Goal: Find specific page/section: Find specific page/section

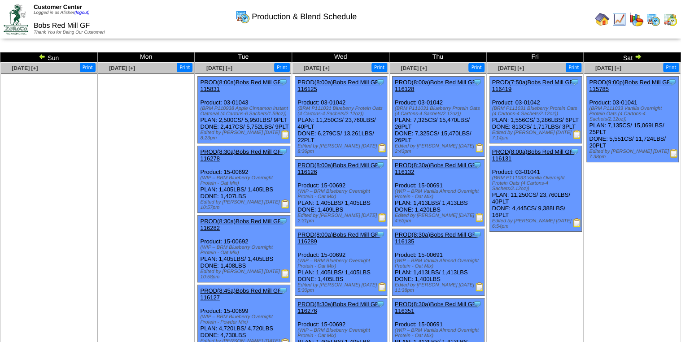
click at [638, 55] on img at bounding box center [637, 56] width 7 height 7
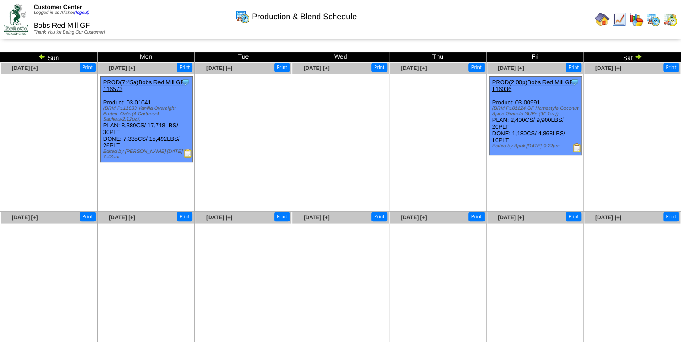
click at [578, 147] on img at bounding box center [576, 147] width 9 height 9
click at [599, 21] on img at bounding box center [602, 19] width 14 height 14
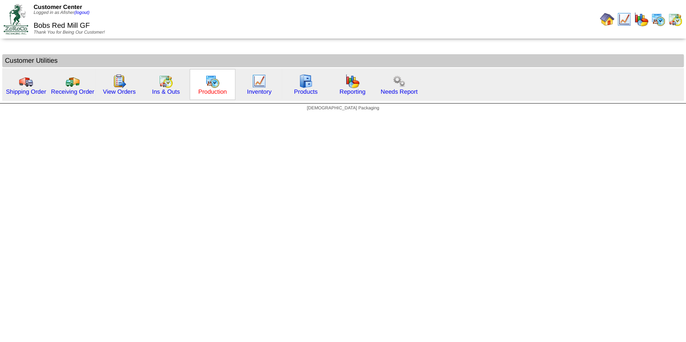
click at [214, 90] on link "Production" at bounding box center [212, 91] width 29 height 7
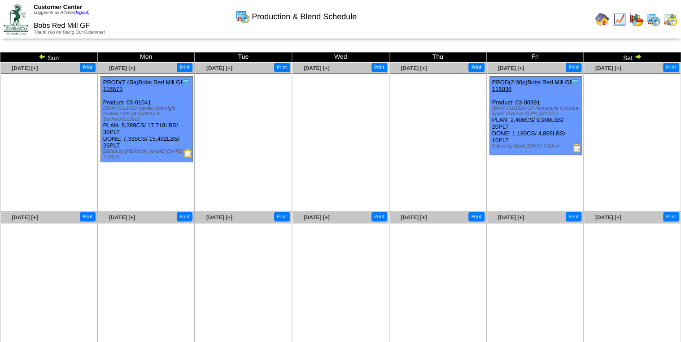
click at [41, 56] on img at bounding box center [42, 56] width 7 height 7
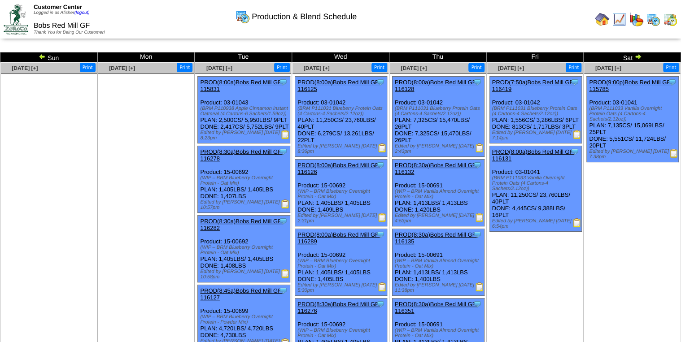
click at [43, 57] on img at bounding box center [42, 56] width 7 height 7
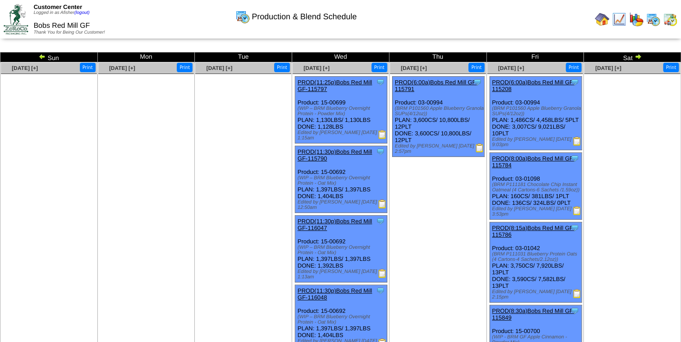
click at [43, 54] on img at bounding box center [42, 56] width 7 height 7
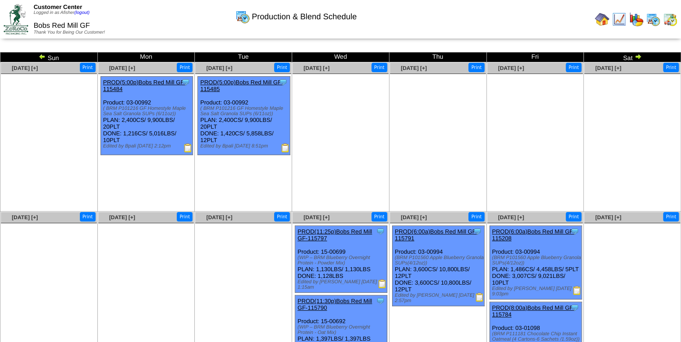
click at [43, 54] on img at bounding box center [42, 56] width 7 height 7
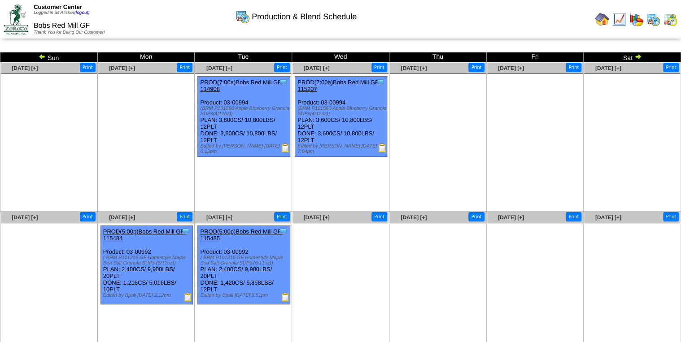
click at [43, 54] on img at bounding box center [42, 56] width 7 height 7
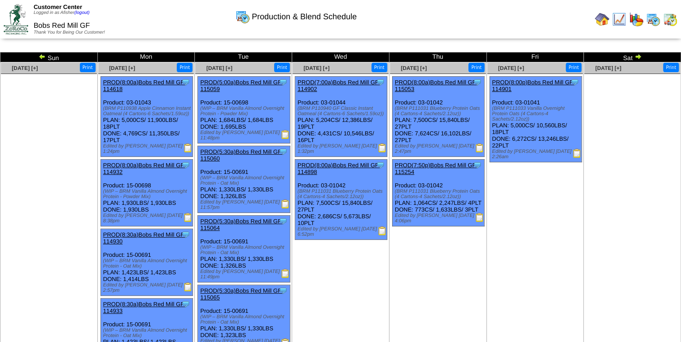
click at [43, 54] on img at bounding box center [42, 56] width 7 height 7
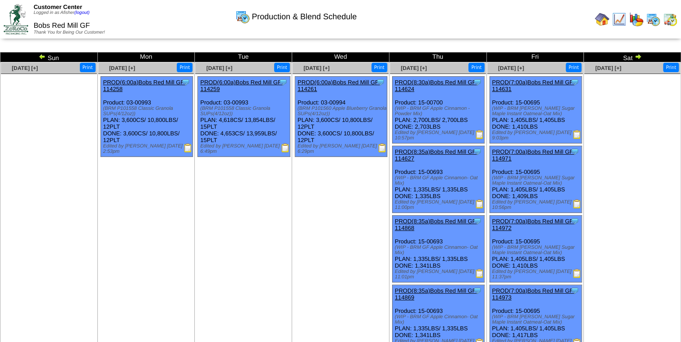
click at [43, 54] on img at bounding box center [42, 56] width 7 height 7
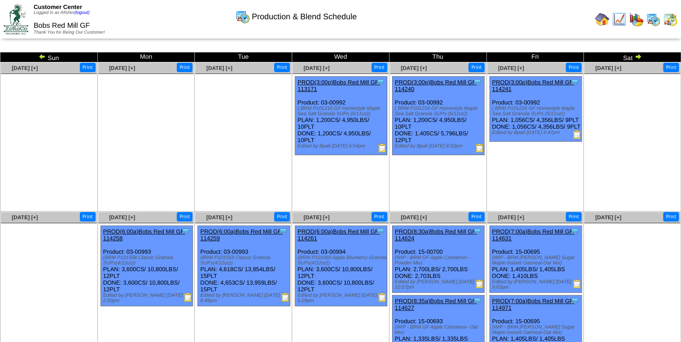
click at [43, 54] on img at bounding box center [42, 56] width 7 height 7
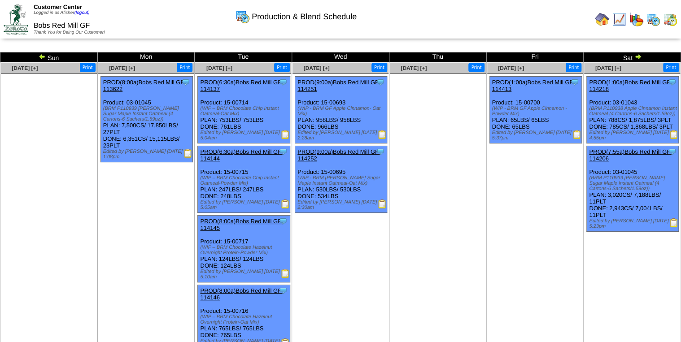
click at [43, 54] on img at bounding box center [42, 56] width 7 height 7
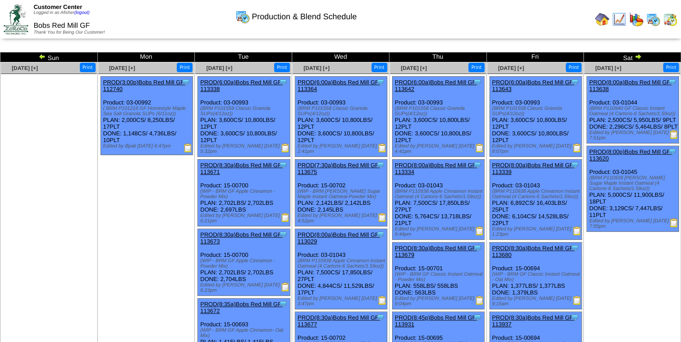
click at [41, 55] on img at bounding box center [42, 56] width 7 height 7
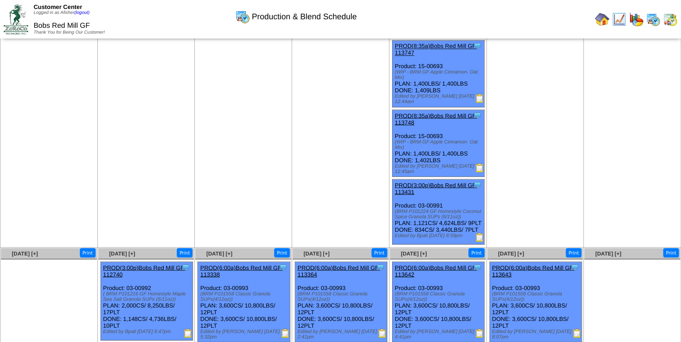
scroll to position [789, 0]
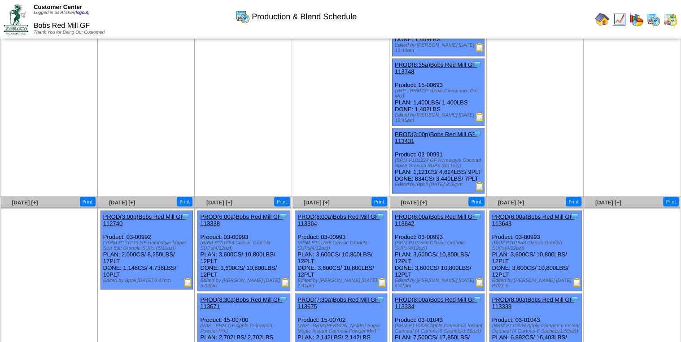
click at [478, 182] on img at bounding box center [479, 186] width 9 height 9
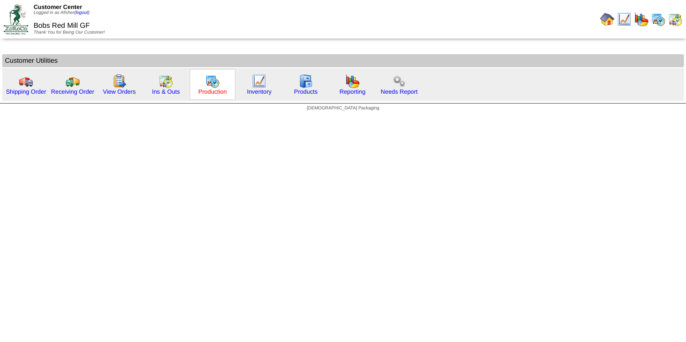
click at [214, 91] on link "Production" at bounding box center [212, 91] width 29 height 7
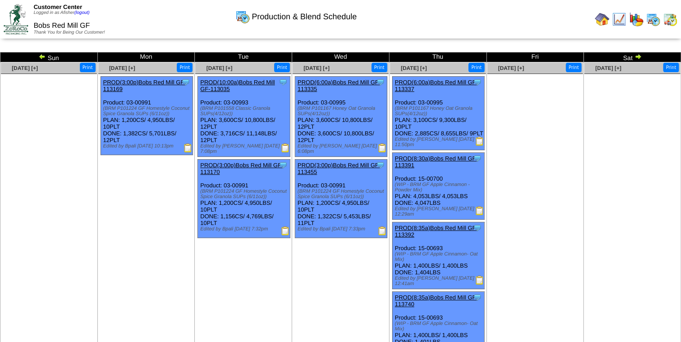
click at [635, 57] on img at bounding box center [637, 56] width 7 height 7
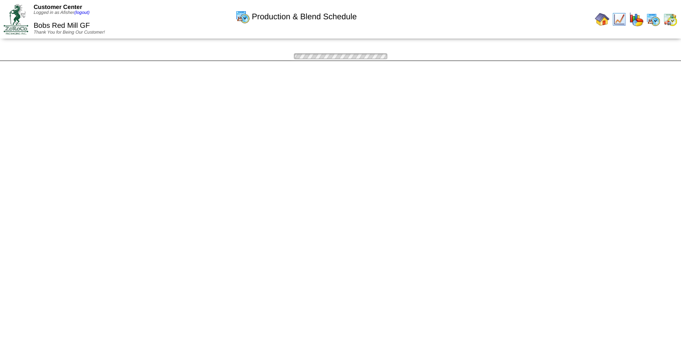
drag, startPoint x: 0, startPoint y: 0, endPoint x: 635, endPoint y: 57, distance: 637.9
click at [0, 0] on img at bounding box center [0, 0] width 0 height 0
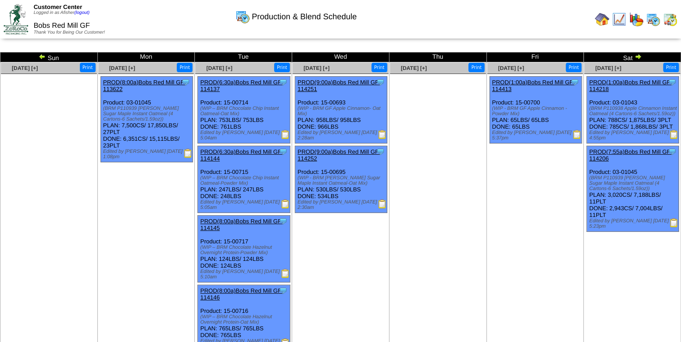
click at [635, 57] on img at bounding box center [637, 56] width 7 height 7
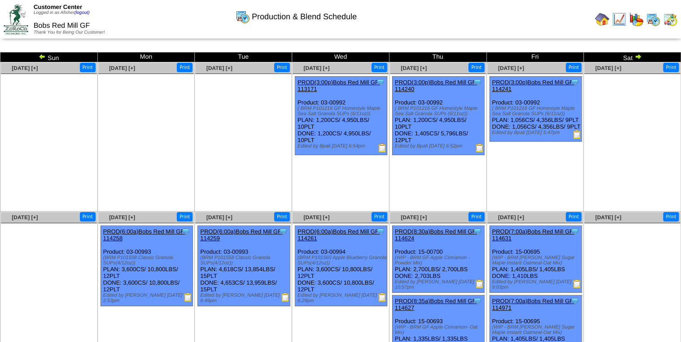
click at [635, 57] on img at bounding box center [637, 56] width 7 height 7
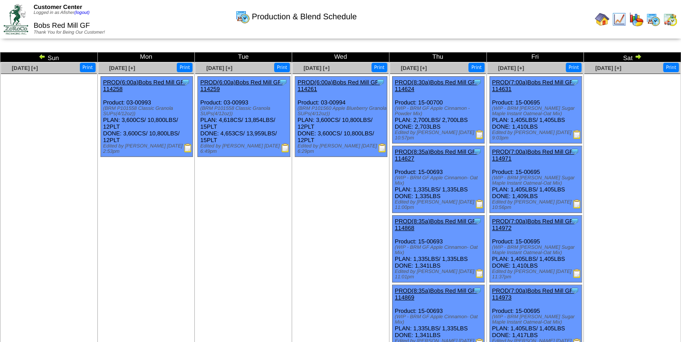
click at [636, 56] on img at bounding box center [637, 56] width 7 height 7
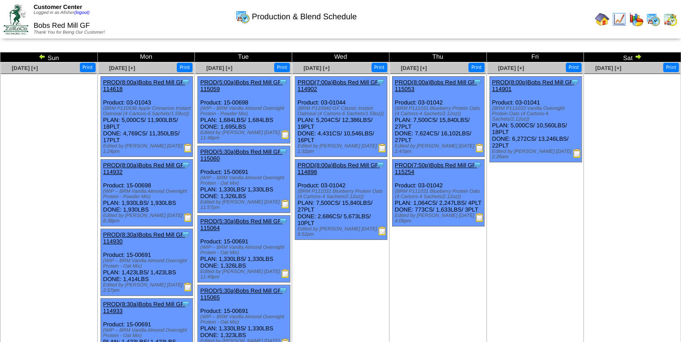
click at [637, 56] on img at bounding box center [637, 56] width 7 height 7
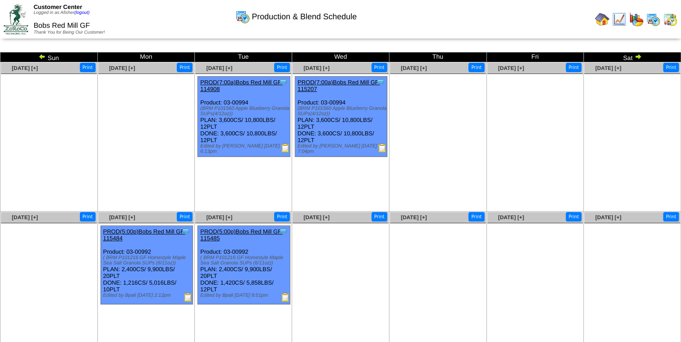
click at [637, 56] on img at bounding box center [637, 56] width 7 height 7
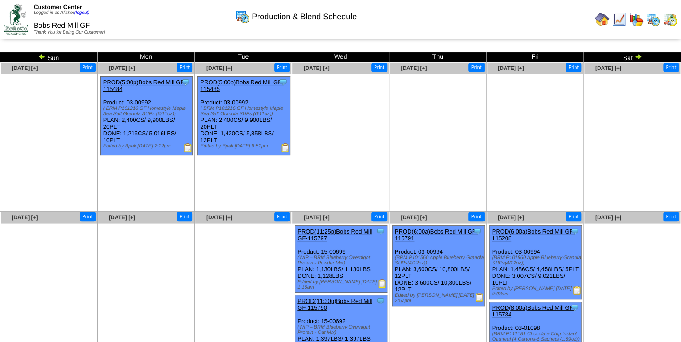
click at [637, 56] on img at bounding box center [637, 56] width 7 height 7
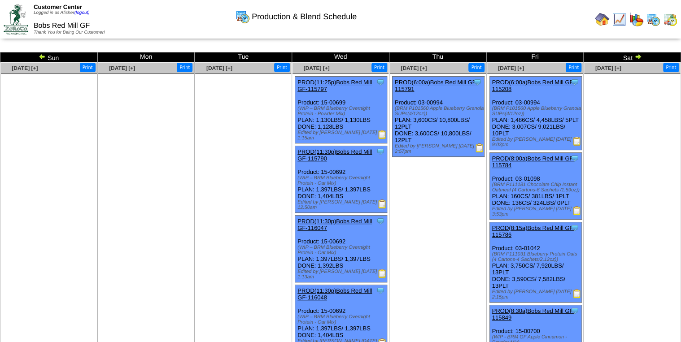
click at [637, 56] on img at bounding box center [637, 56] width 7 height 7
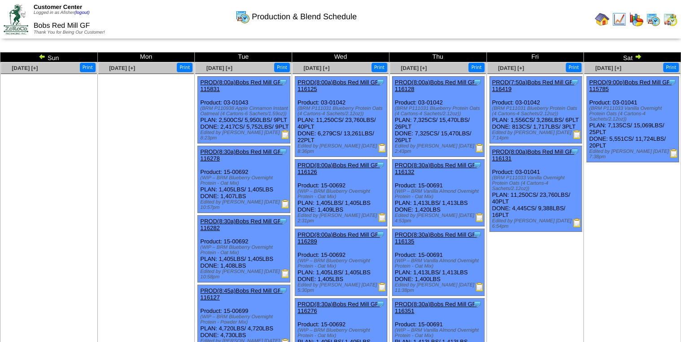
click at [637, 56] on img at bounding box center [637, 56] width 7 height 7
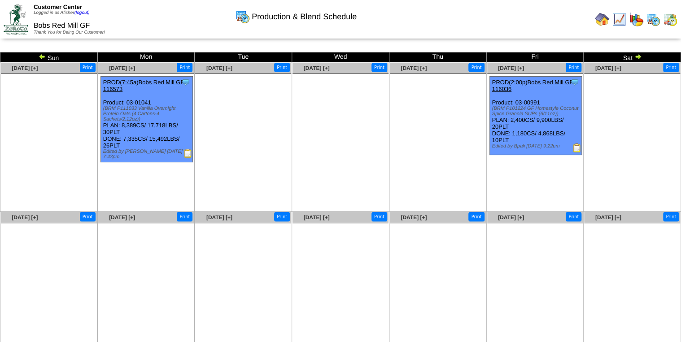
click at [577, 145] on img at bounding box center [576, 147] width 9 height 9
